Goal: Navigation & Orientation: Understand site structure

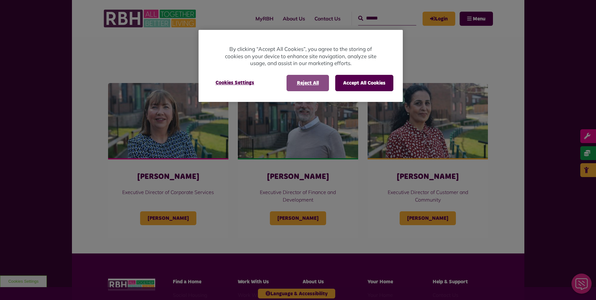
scroll to position [189, 0]
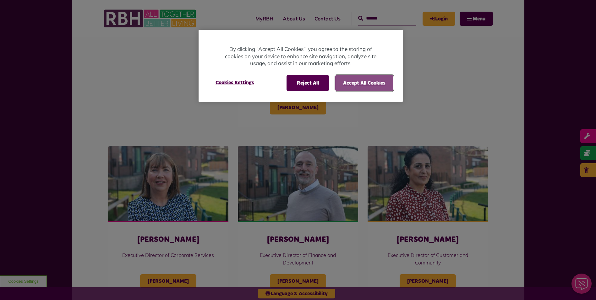
click at [374, 77] on button "Accept All Cookies" at bounding box center [364, 83] width 58 height 16
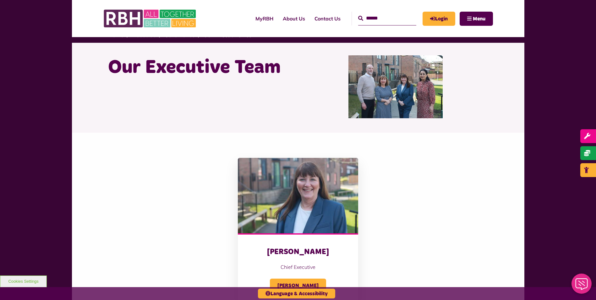
scroll to position [0, 0]
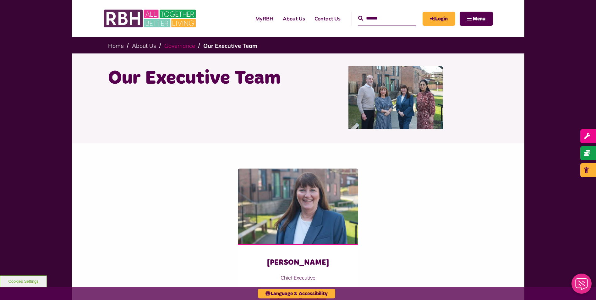
click at [174, 46] on link "Governance" at bounding box center [179, 45] width 31 height 7
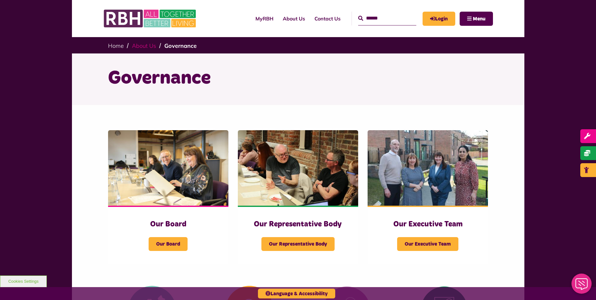
click at [150, 47] on link "About Us" at bounding box center [144, 45] width 24 height 7
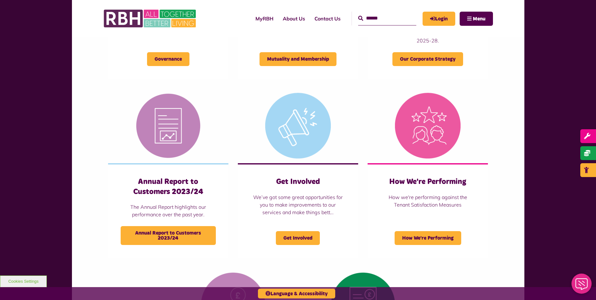
scroll to position [346, 0]
